Goal: Task Accomplishment & Management: Use online tool/utility

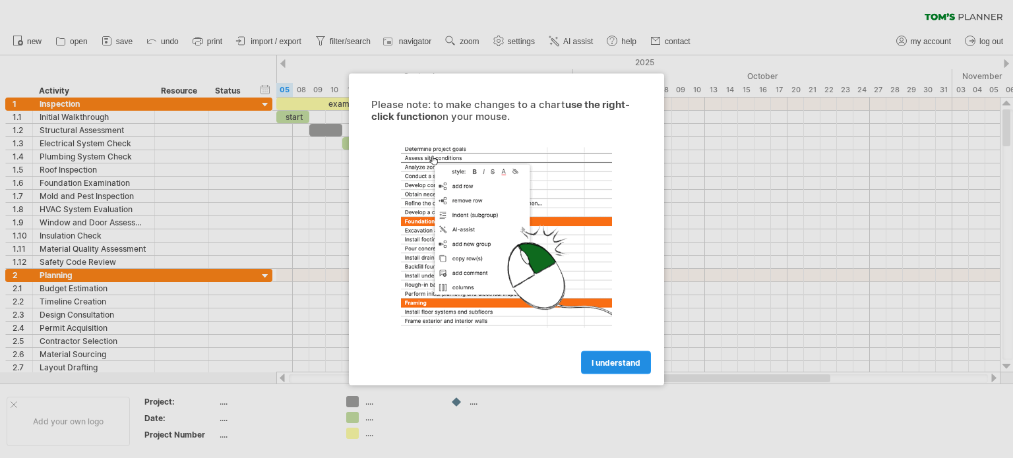
click at [609, 365] on span "I understand" at bounding box center [616, 362] width 49 height 10
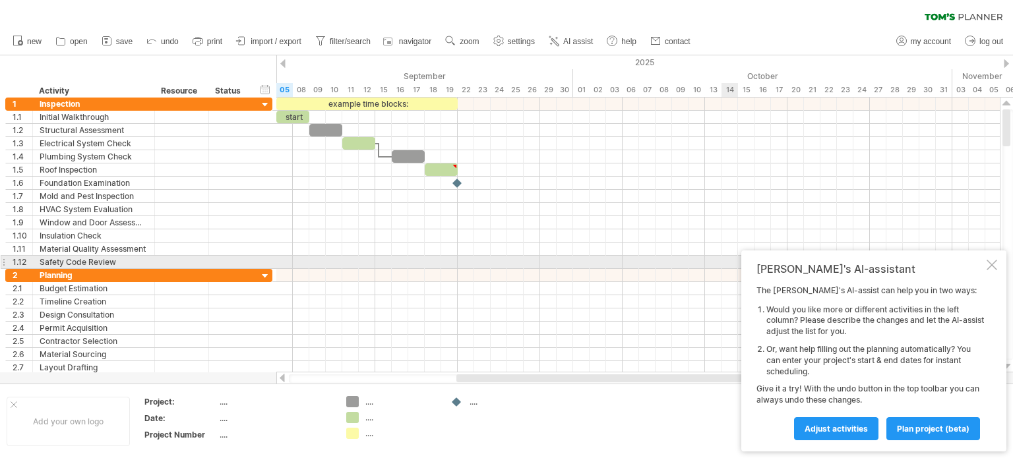
click at [991, 264] on div at bounding box center [992, 265] width 11 height 11
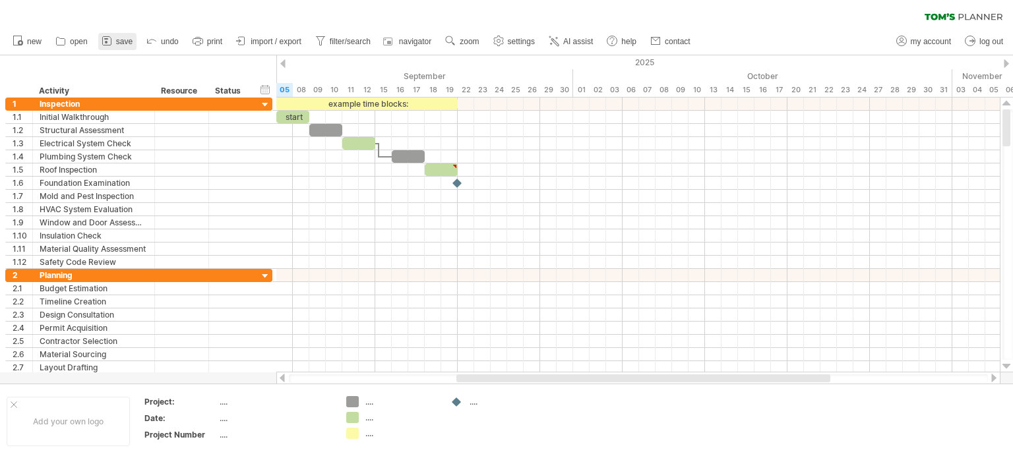
click at [121, 42] on span "save" at bounding box center [124, 41] width 16 height 9
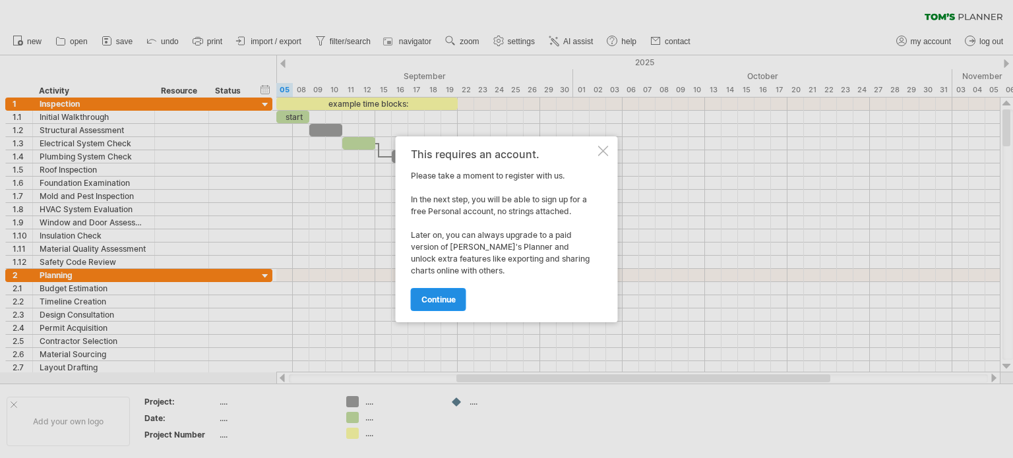
click at [450, 305] on link "continue" at bounding box center [438, 299] width 55 height 23
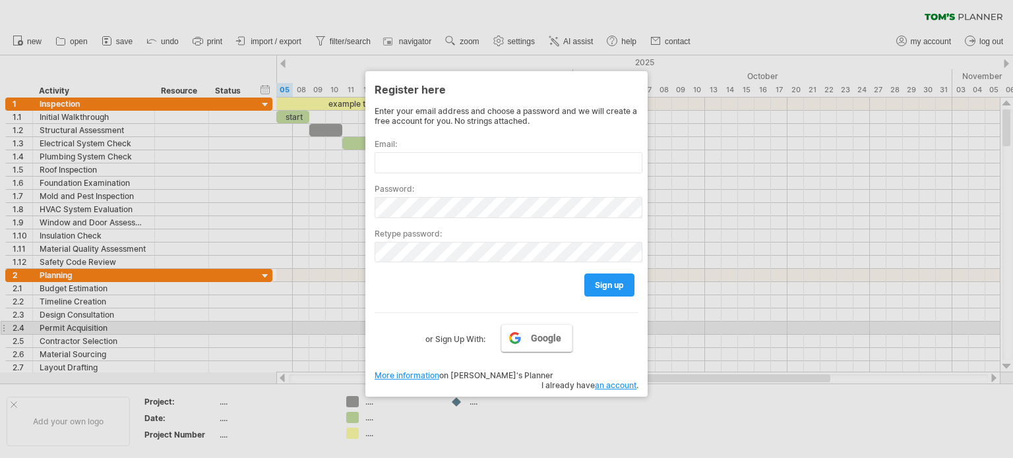
click at [549, 336] on span "Google" at bounding box center [546, 338] width 30 height 11
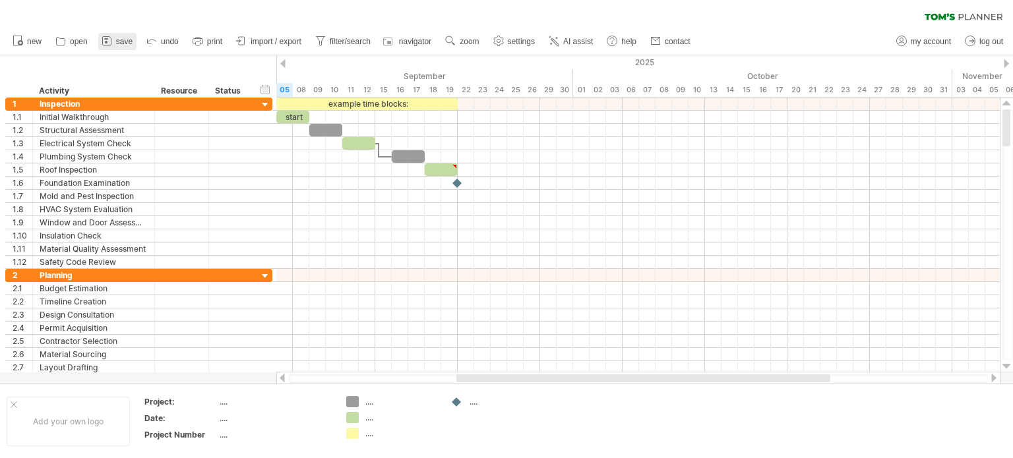
click at [115, 43] on link "save" at bounding box center [117, 41] width 38 height 17
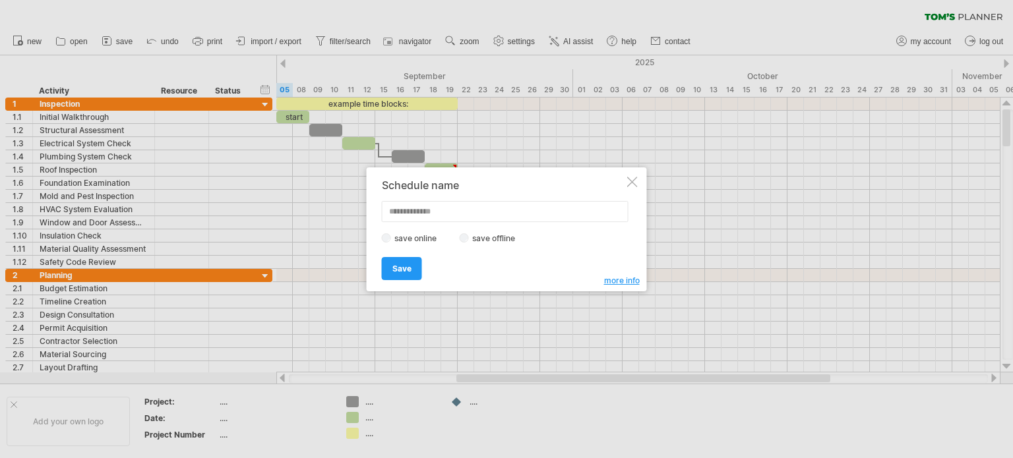
click at [441, 209] on input "text" at bounding box center [505, 211] width 247 height 21
type input "****"
drag, startPoint x: 398, startPoint y: 260, endPoint x: 398, endPoint y: 268, distance: 7.3
click at [398, 266] on link "Save" at bounding box center [402, 268] width 40 height 23
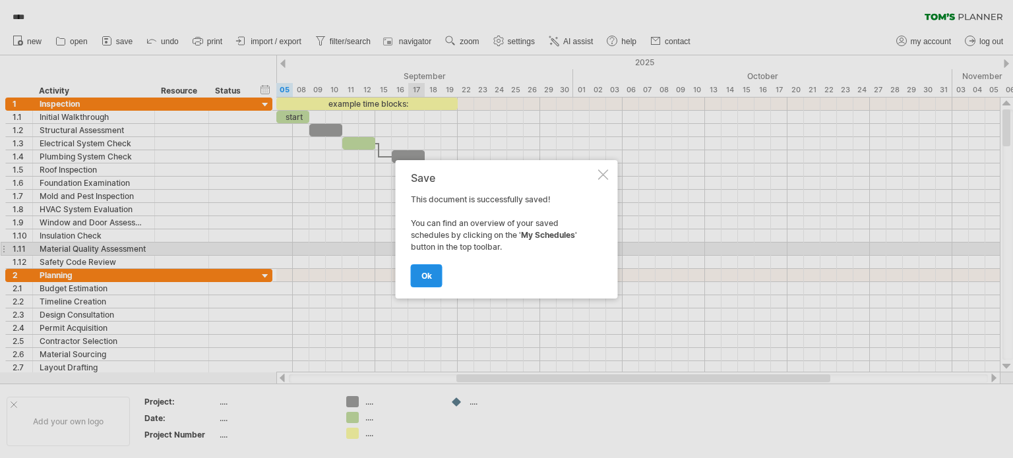
click at [435, 274] on link "ok" at bounding box center [427, 275] width 32 height 23
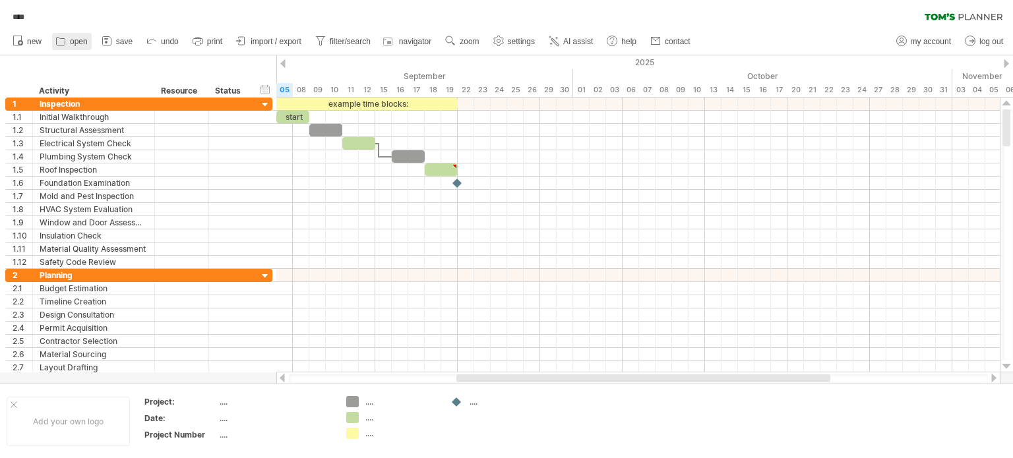
click at [61, 42] on icon at bounding box center [60, 40] width 13 height 13
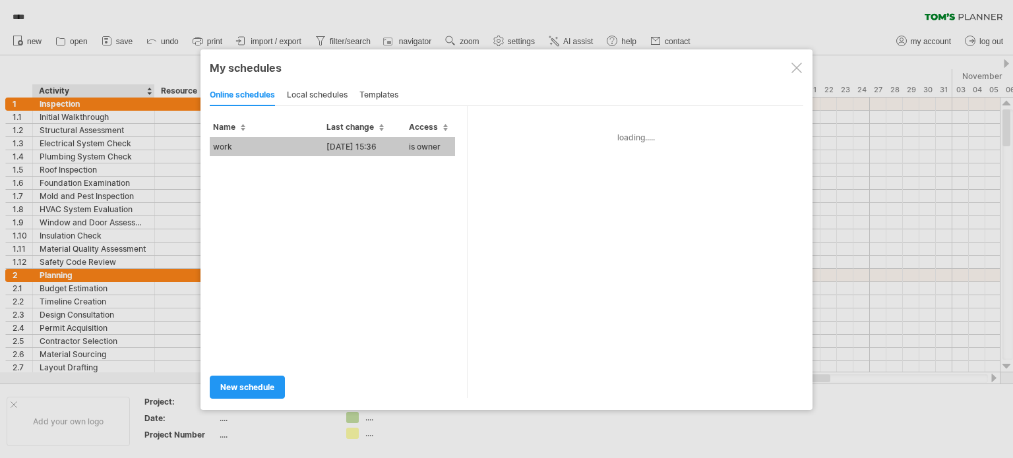
type input "****"
type input "**********"
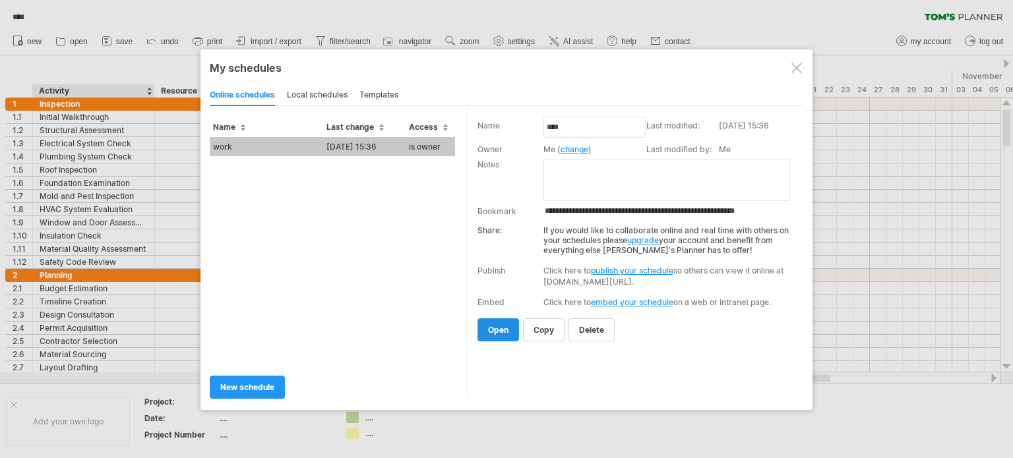
click at [496, 332] on span "open" at bounding box center [498, 330] width 20 height 10
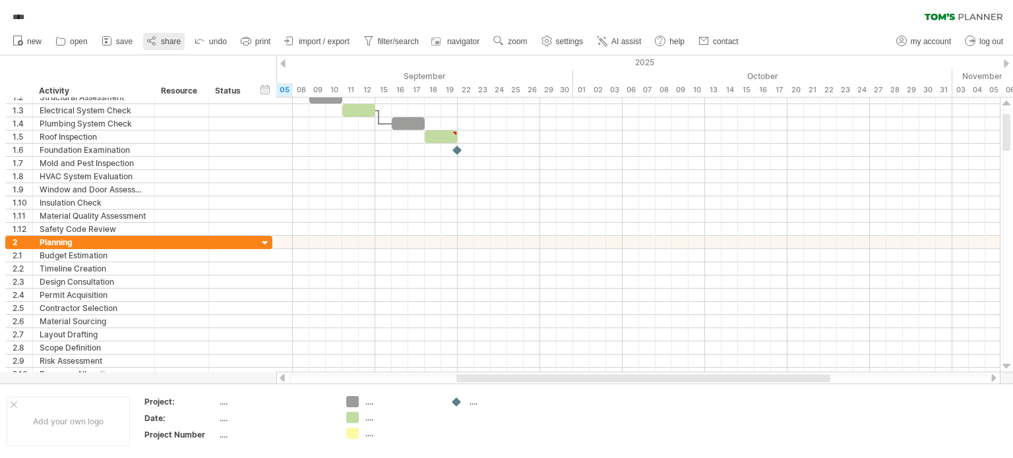
click at [171, 42] on span "share" at bounding box center [171, 41] width 20 height 9
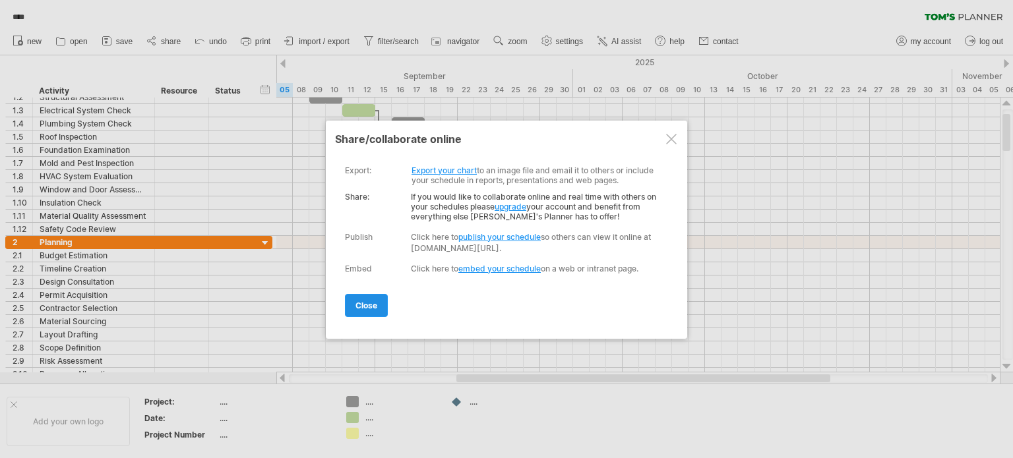
click at [365, 309] on span "close" at bounding box center [366, 306] width 22 height 10
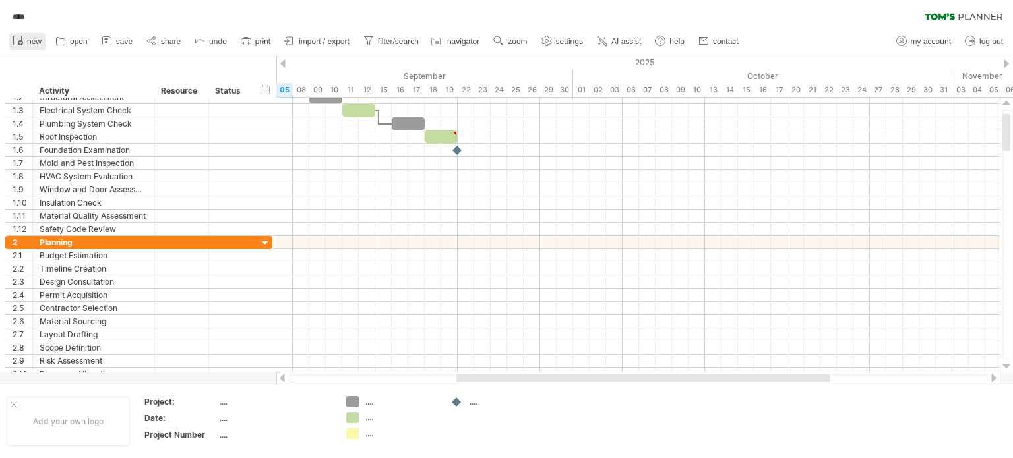
click at [29, 41] on span "new" at bounding box center [34, 41] width 15 height 9
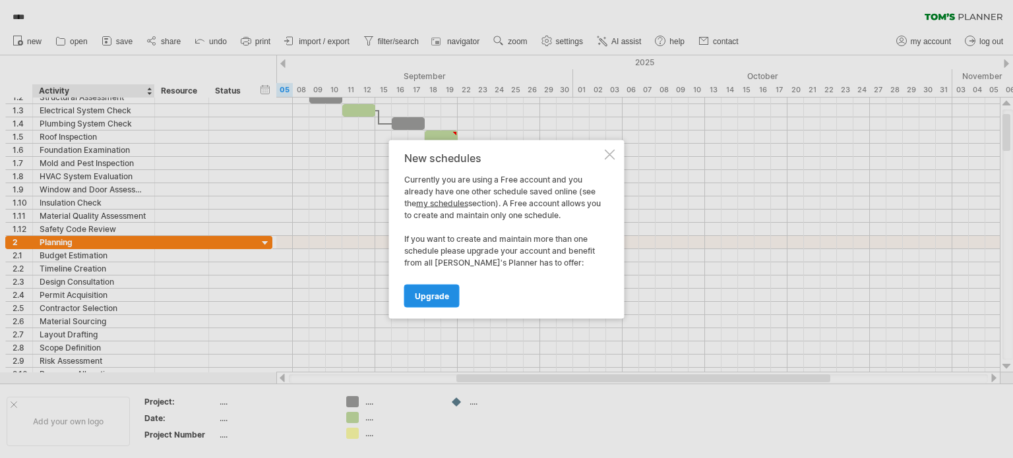
click at [439, 299] on span "Upgrade" at bounding box center [432, 296] width 34 height 10
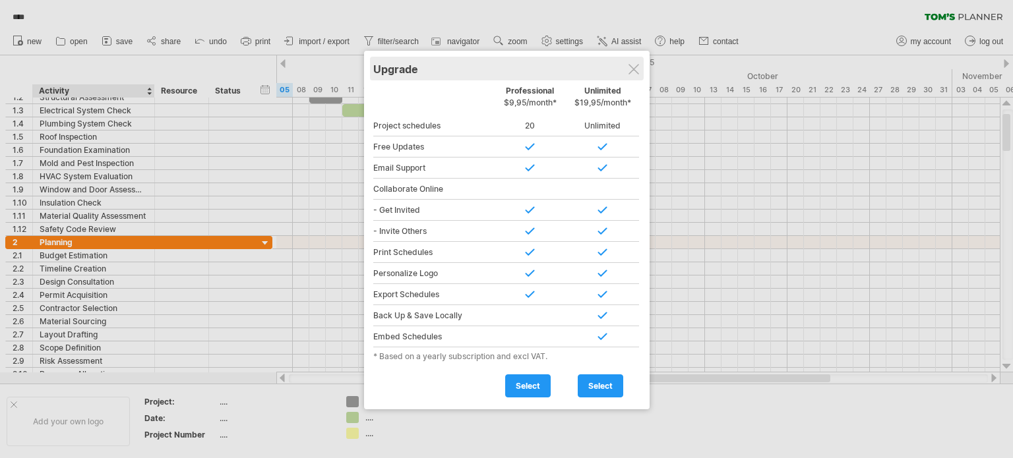
click at [626, 71] on div "Upgrade" at bounding box center [506, 69] width 267 height 24
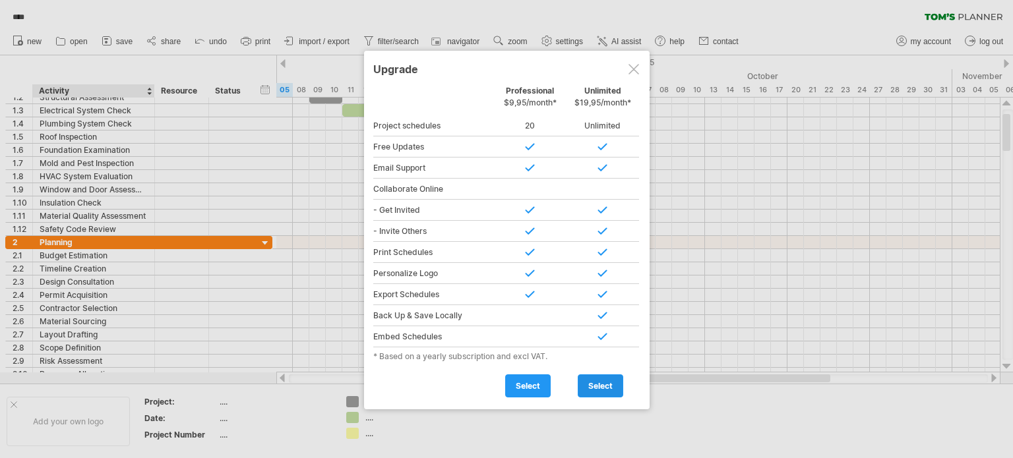
click at [600, 390] on link "select" at bounding box center [601, 386] width 46 height 23
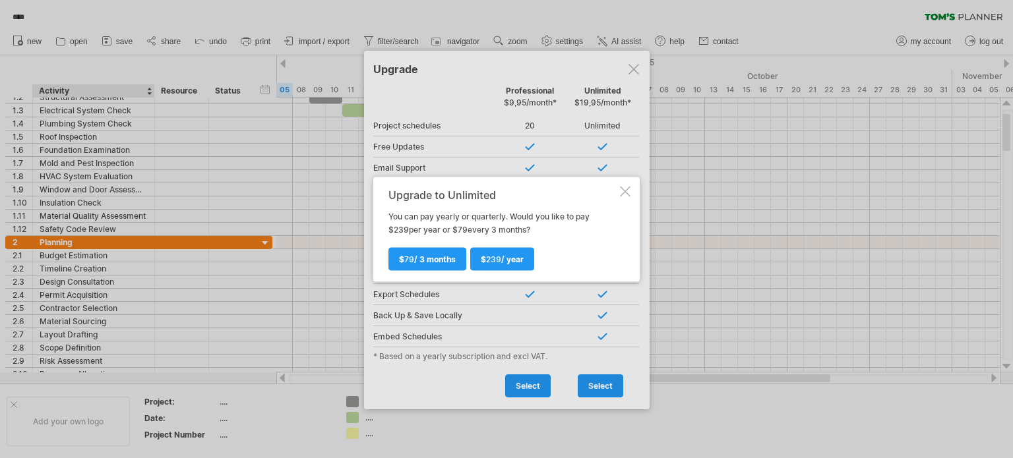
click at [631, 195] on div "Upgrade to Unlimited You can pay yearly or quarterly. Would you like to pay $ 2…" at bounding box center [506, 229] width 266 height 105
click at [625, 187] on div at bounding box center [625, 191] width 11 height 11
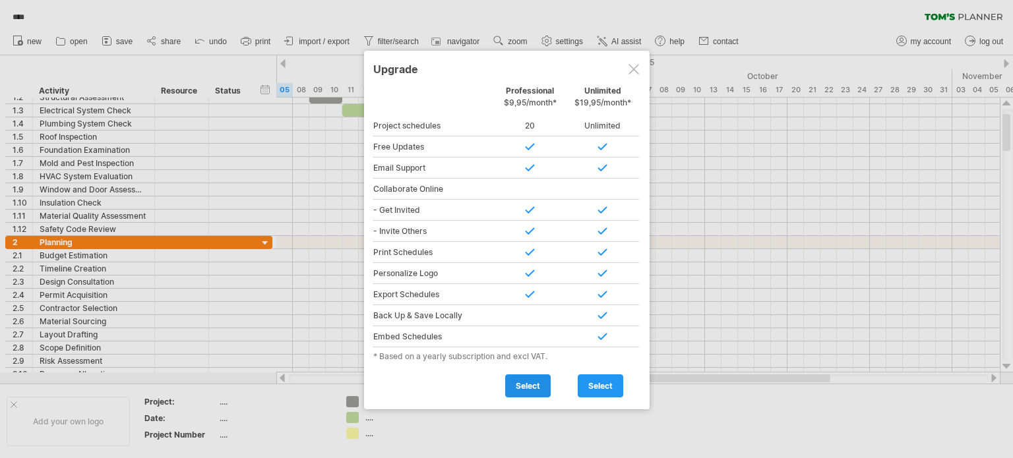
click at [529, 387] on span "select" at bounding box center [528, 386] width 24 height 10
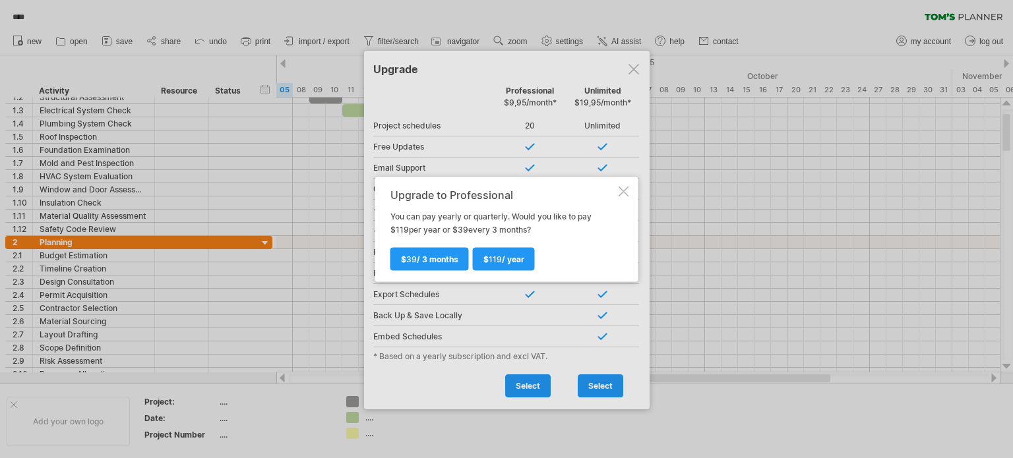
click at [621, 192] on div at bounding box center [624, 191] width 11 height 11
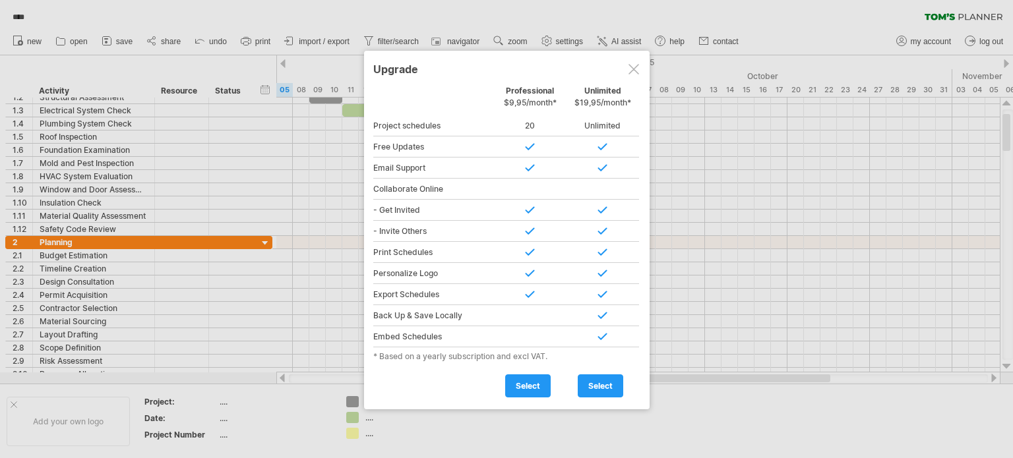
click at [628, 68] on div at bounding box center [633, 69] width 11 height 11
